Goal: Task Accomplishment & Management: Complete application form

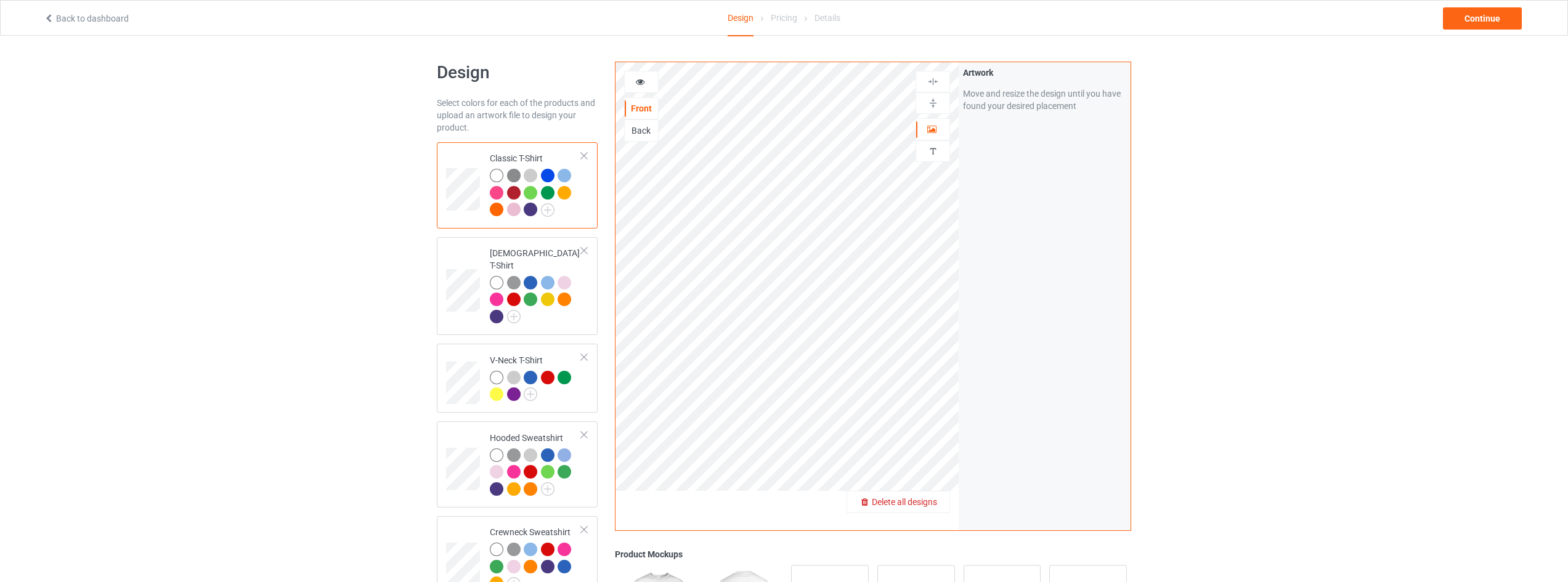
click at [923, 500] on span "Delete all designs" at bounding box center [904, 502] width 65 height 10
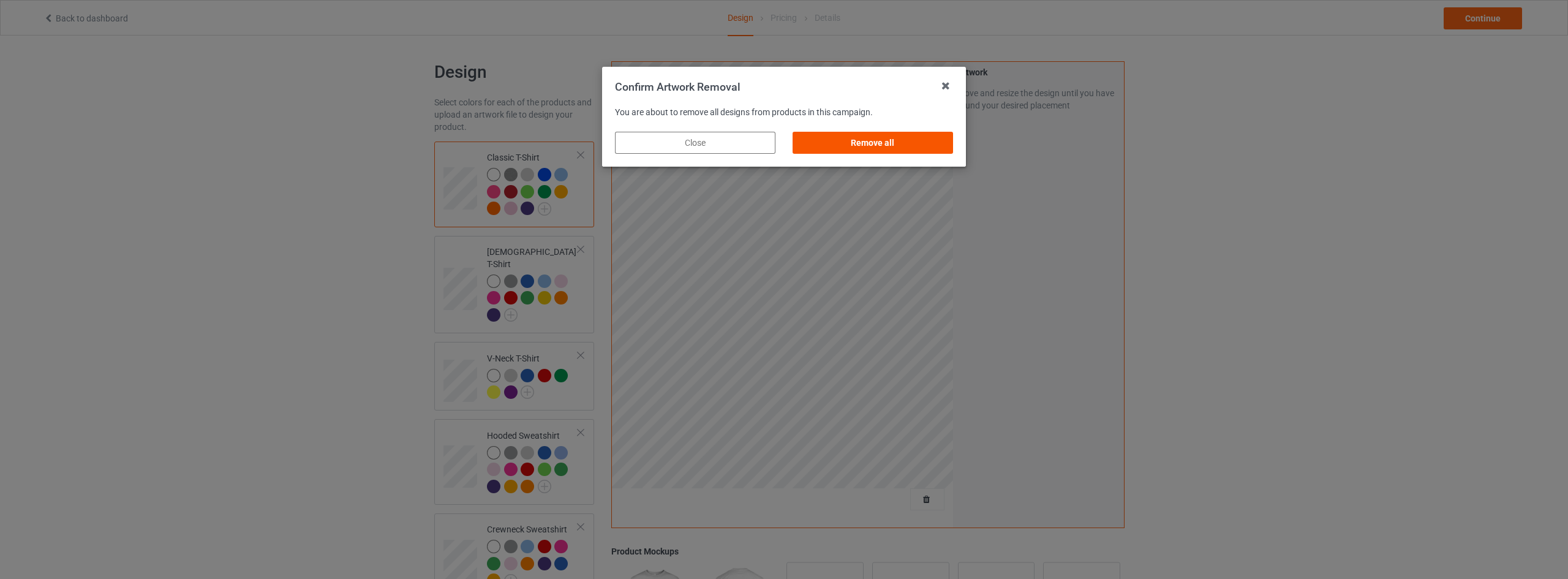
click at [924, 144] on div "Remove all" at bounding box center [872, 142] width 160 height 22
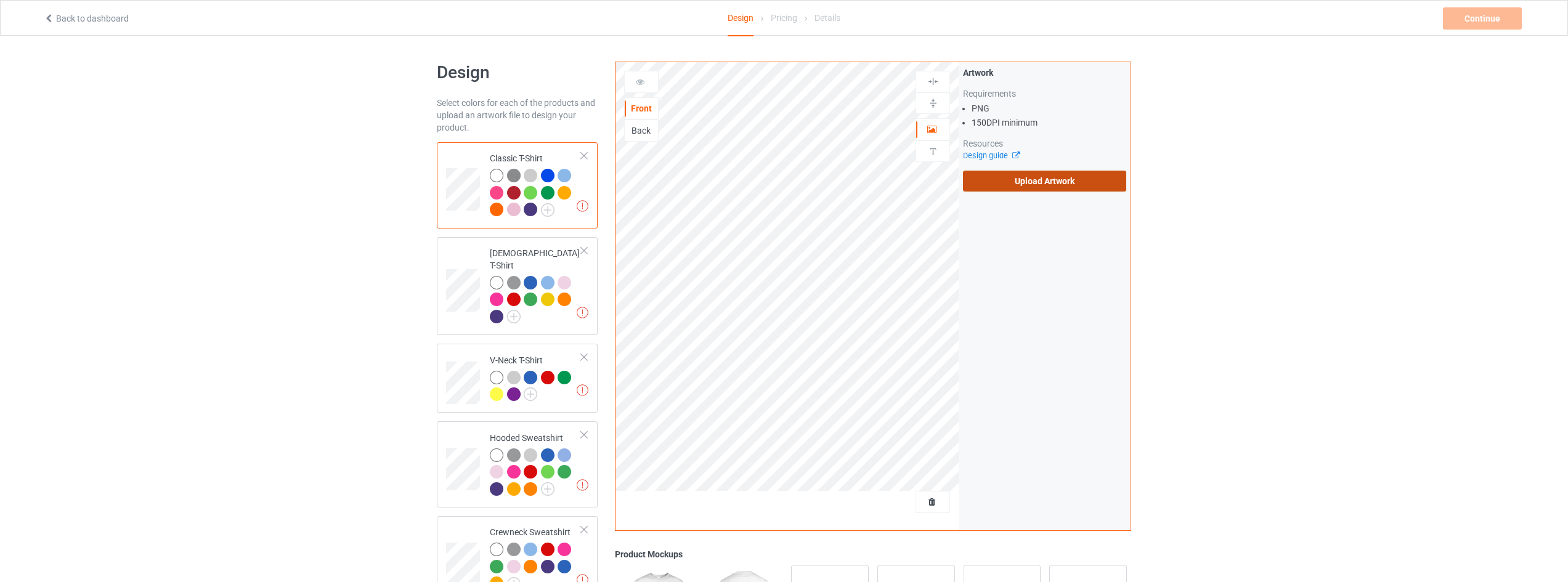
click at [1091, 186] on label "Upload Artwork" at bounding box center [1045, 180] width 163 height 21
click at [0, 0] on input "Upload Artwork" at bounding box center [0, 0] width 0 height 0
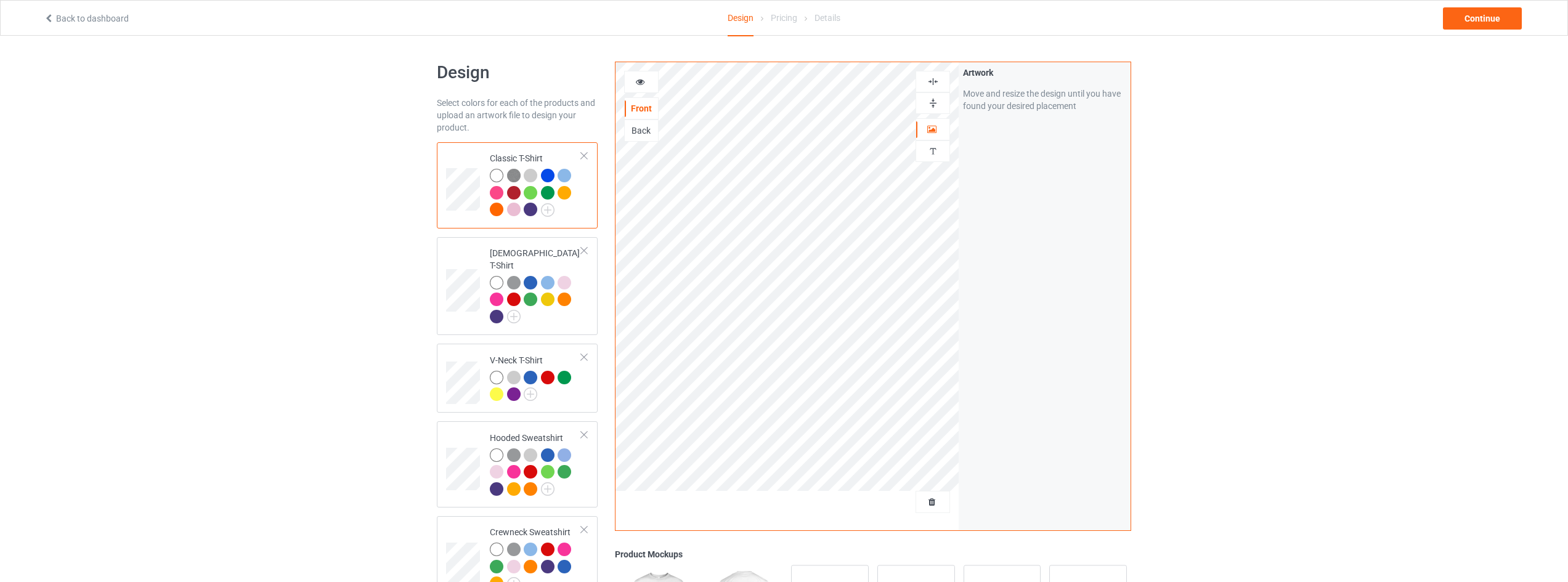
drag, startPoint x: 569, startPoint y: 480, endPoint x: 605, endPoint y: 463, distance: 39.8
click at [570, 480] on div at bounding box center [535, 474] width 92 height 51
click at [1476, 16] on div "Continue" at bounding box center [1482, 18] width 79 height 22
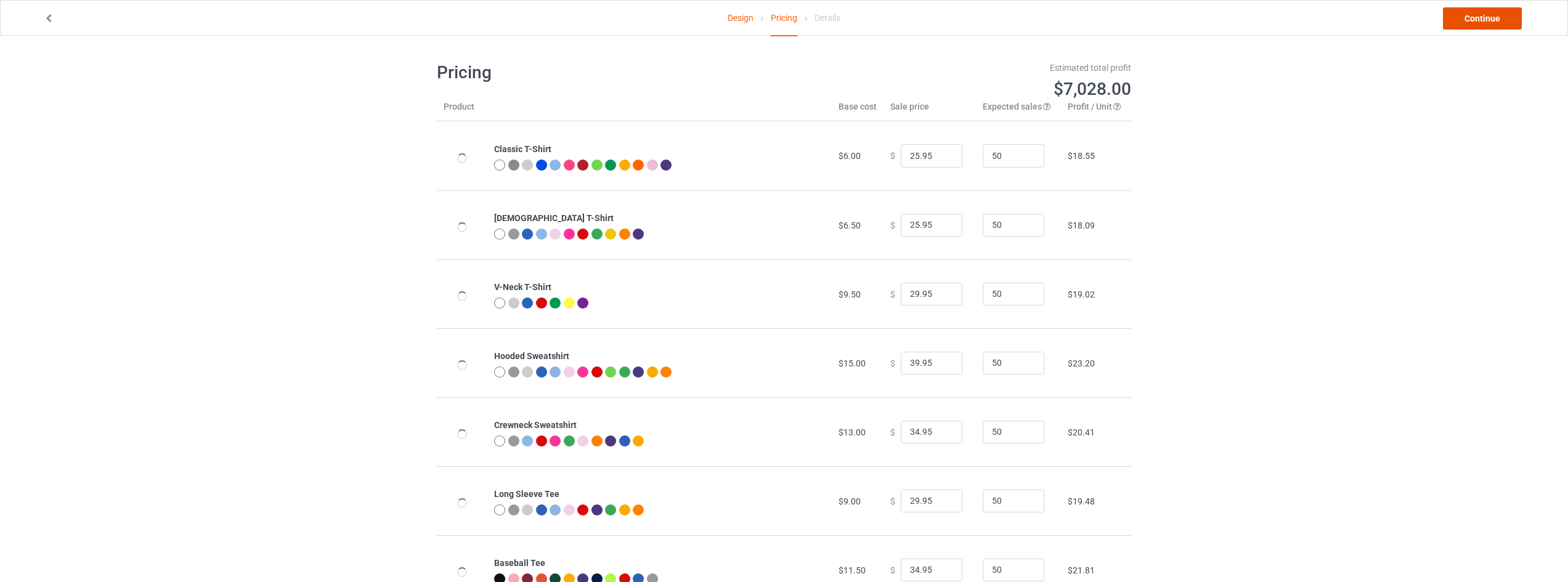
click at [1492, 16] on link "Continue" at bounding box center [1482, 18] width 79 height 22
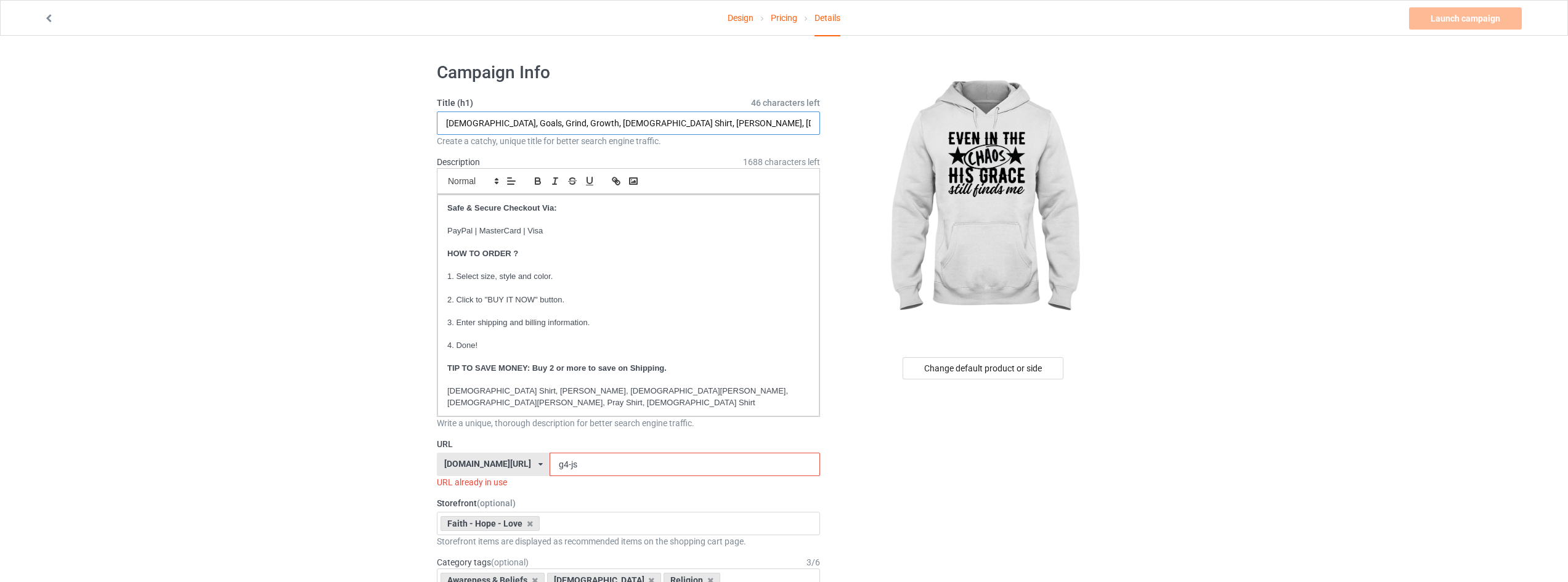
drag, startPoint x: 540, startPoint y: 121, endPoint x: 802, endPoint y: 155, distance: 264.2
type input "Even In The Chaos His Grace Still Finds Me, [DEMOGRAPHIC_DATA] Shirt, [PERSON_N…"
drag, startPoint x: 580, startPoint y: 451, endPoint x: 485, endPoint y: 451, distance: 95.0
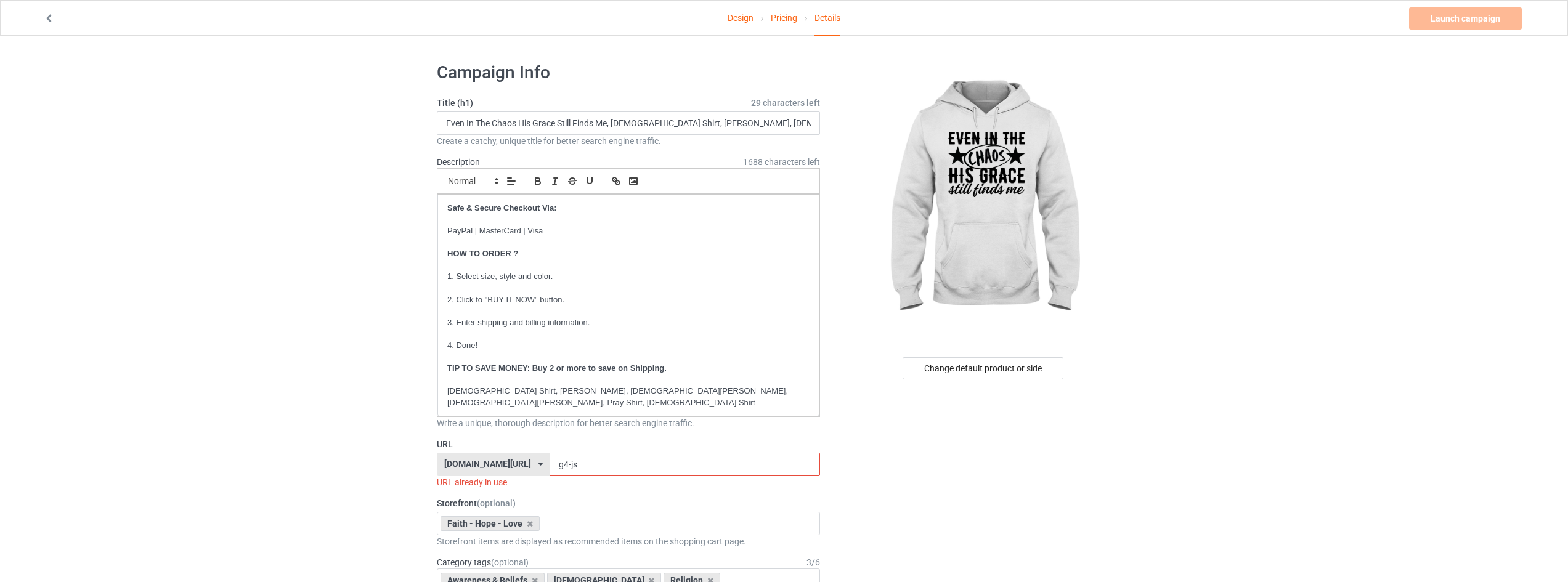
click at [486, 453] on div "[DOMAIN_NAME][URL] [DOMAIN_NAME][URL] [DOMAIN_NAME][URL] [DOMAIN_NAME][URL] [DO…" at bounding box center [628, 464] width 383 height 23
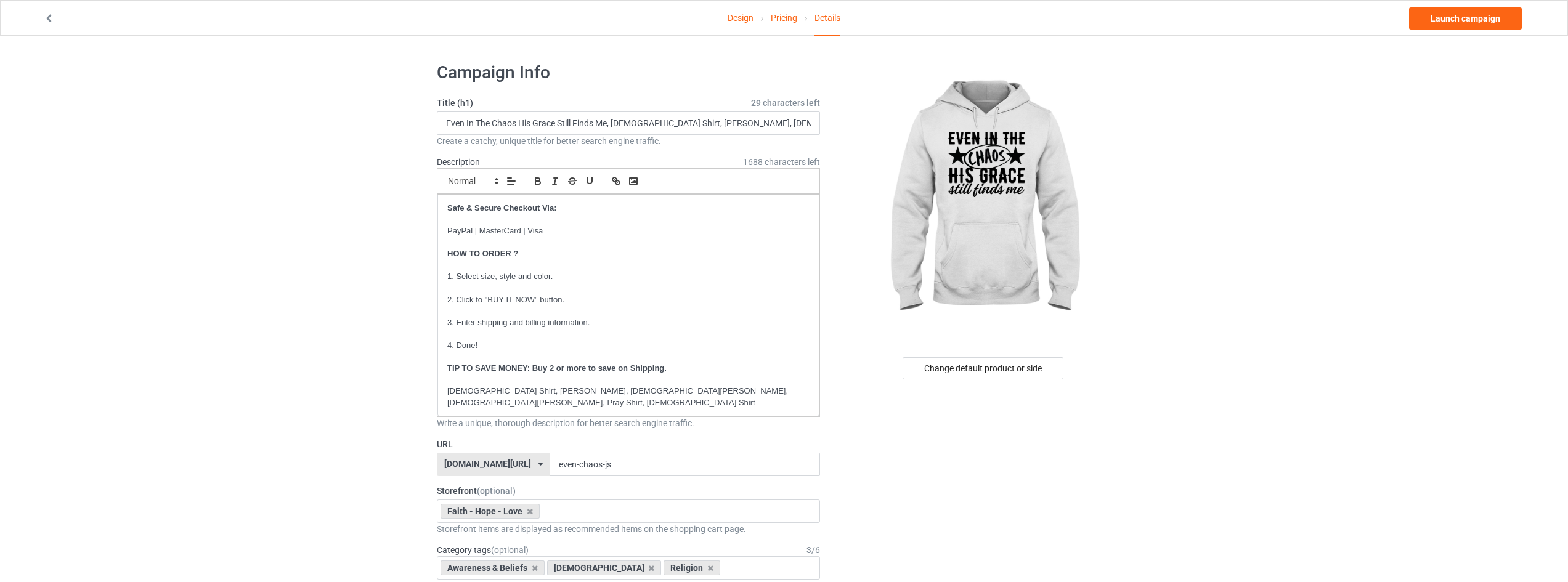
drag, startPoint x: 611, startPoint y: 454, endPoint x: 500, endPoint y: 455, distance: 111.0
click at [502, 455] on div "[DOMAIN_NAME][URL] [DOMAIN_NAME][URL] [DOMAIN_NAME][URL] [DOMAIN_NAME][URL] [DO…" at bounding box center [628, 464] width 383 height 23
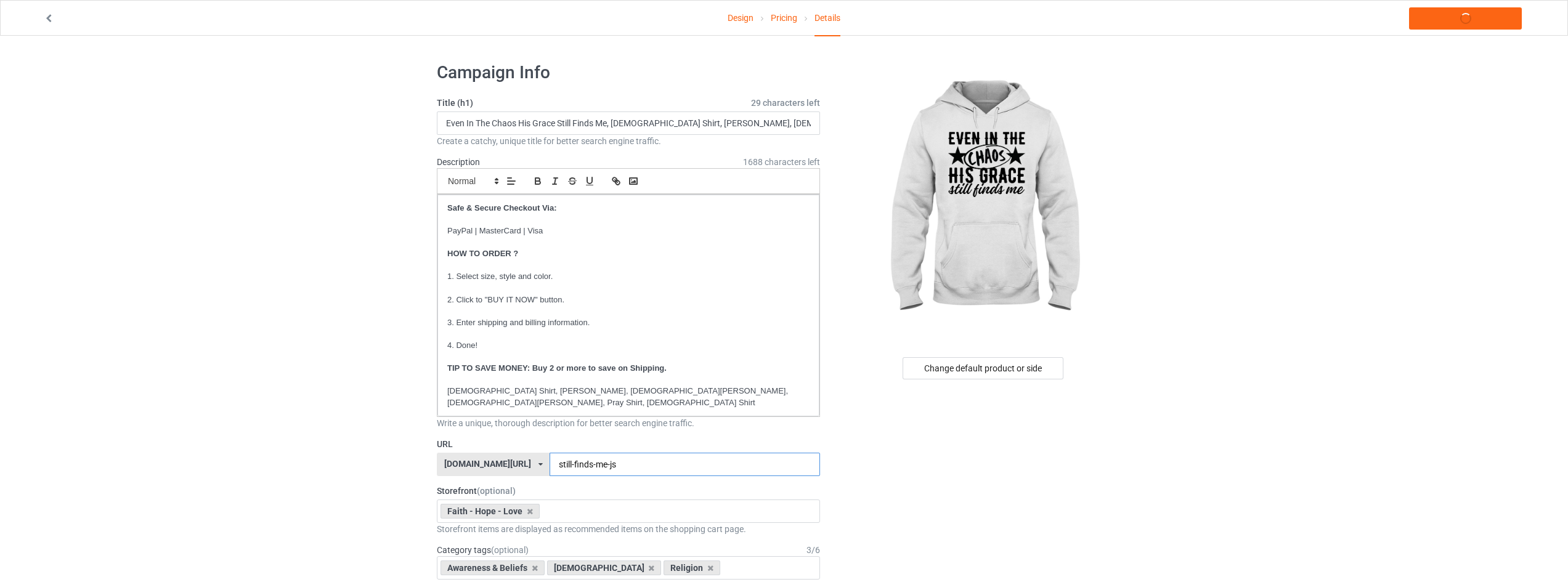
type input "still-finds-me-js"
drag, startPoint x: 1395, startPoint y: 515, endPoint x: 1393, endPoint y: 503, distance: 12.2
click at [1493, 10] on link "Launch campaign" at bounding box center [1465, 18] width 113 height 22
